Goal: Information Seeking & Learning: Check status

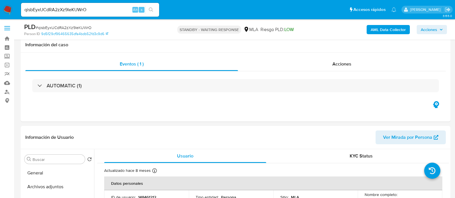
select select "10"
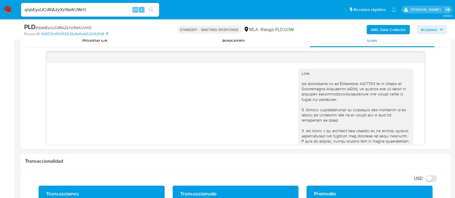
click at [79, 9] on input "qisbEyxUCdRA2zXz9IeKUWrO" at bounding box center [90, 9] width 138 height 7
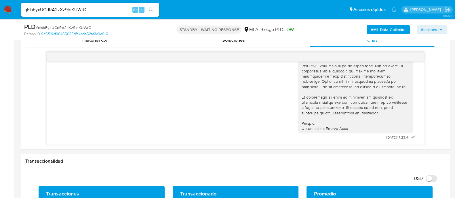
click at [79, 9] on input "qisbEyxUCdRA2zXz9IeKUWrO" at bounding box center [90, 9] width 138 height 7
paste input "LhTTbZ0cmSPaPqdgto1Z0Eu"
type input "LhTTbZ0cmSPaPqdgto1Z0EuO"
click at [63, 7] on input "LhTTbZ0cmSPaPqdgto1Z0EuO" at bounding box center [90, 9] width 138 height 7
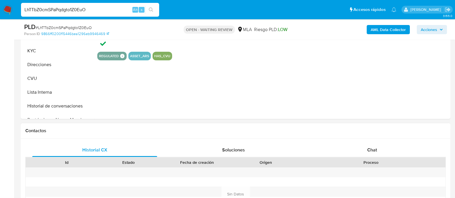
scroll to position [180, 0]
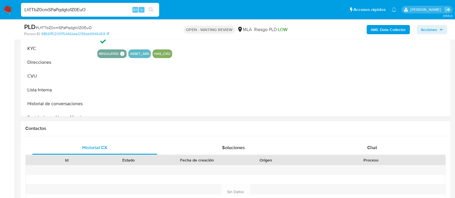
select select "10"
click at [351, 144] on div "Chat" at bounding box center [372, 148] width 125 height 14
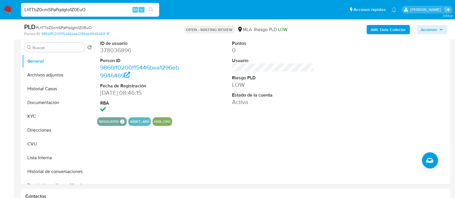
scroll to position [108, 0]
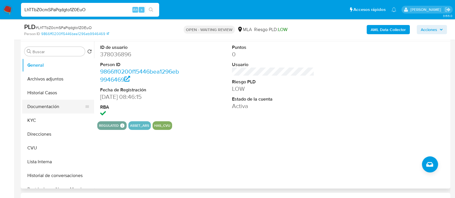
click at [43, 109] on button "Documentación" at bounding box center [55, 107] width 67 height 14
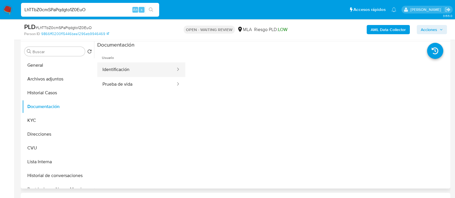
click at [111, 73] on button "Identificación" at bounding box center [136, 70] width 79 height 15
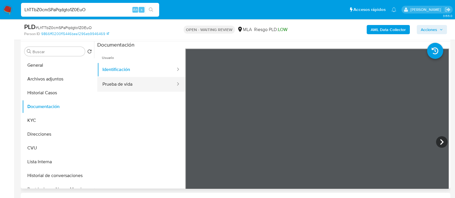
click at [162, 81] on button "Prueba de vida" at bounding box center [136, 84] width 79 height 15
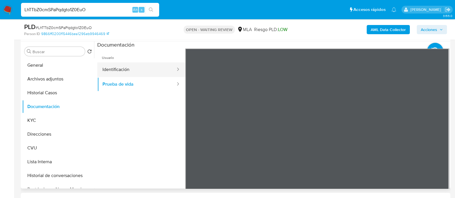
click at [131, 74] on button "Identificación" at bounding box center [136, 70] width 79 height 15
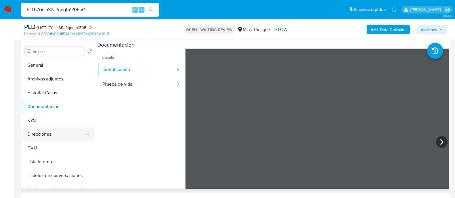
click at [45, 136] on button "Direcciones" at bounding box center [55, 135] width 67 height 14
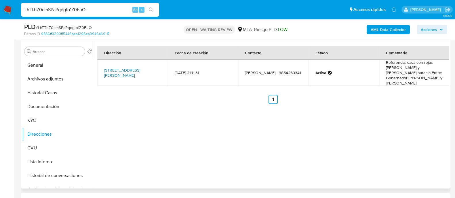
click at [132, 70] on link "[STREET_ADDRESS][PERSON_NAME]" at bounding box center [122, 72] width 36 height 11
click at [46, 117] on button "KYC" at bounding box center [55, 121] width 67 height 14
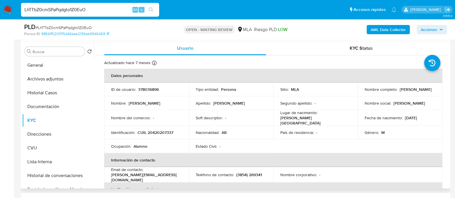
click at [148, 90] on p "378036896" at bounding box center [148, 89] width 21 height 5
copy p "378036896"
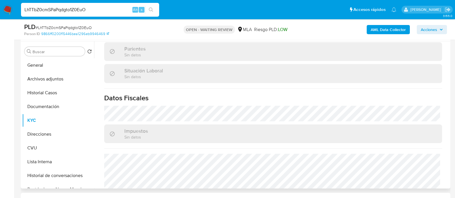
scroll to position [308, 0]
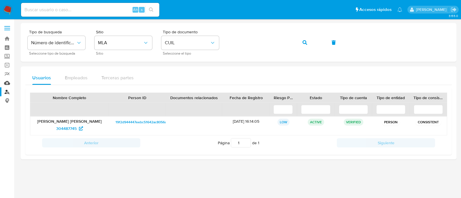
click at [5, 80] on link "Mulan" at bounding box center [34, 83] width 69 height 9
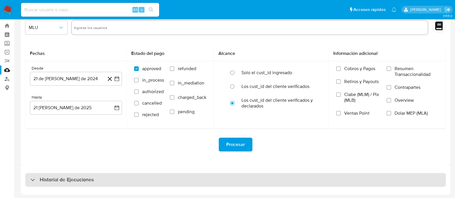
click at [90, 177] on h3 "Historial de Ejecuciones" at bounding box center [67, 180] width 54 height 7
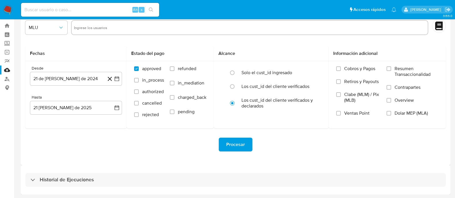
select select "10"
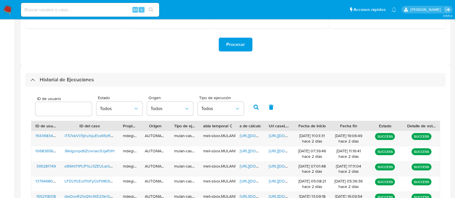
scroll to position [121, 0]
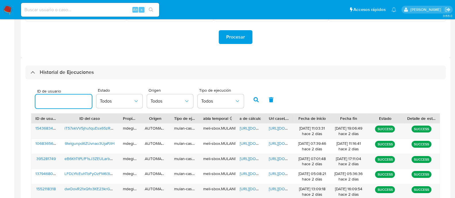
click at [71, 102] on input "number" at bounding box center [63, 101] width 56 height 7
type input "378036896"
click at [256, 99] on icon "button" at bounding box center [256, 99] width 5 height 5
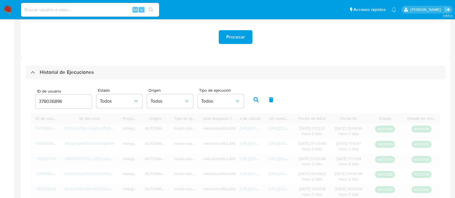
scroll to position [93, 0]
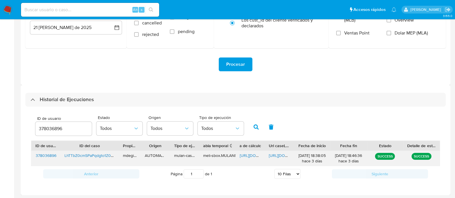
click at [245, 154] on span "https://docs.google.com/spreadsheets/d/1HlRN1XvZ16Bl919FeNyxiMSi_RRd8iPwN5K61RT…" at bounding box center [260, 156] width 40 height 6
click at [279, 158] on span "https://docs.google.com/document/d/10hQ2u-LYBOEjR0wygYB4iqqAx81lqkfch_-YatDg3_Y…" at bounding box center [289, 156] width 40 height 6
